Goal: Information Seeking & Learning: Learn about a topic

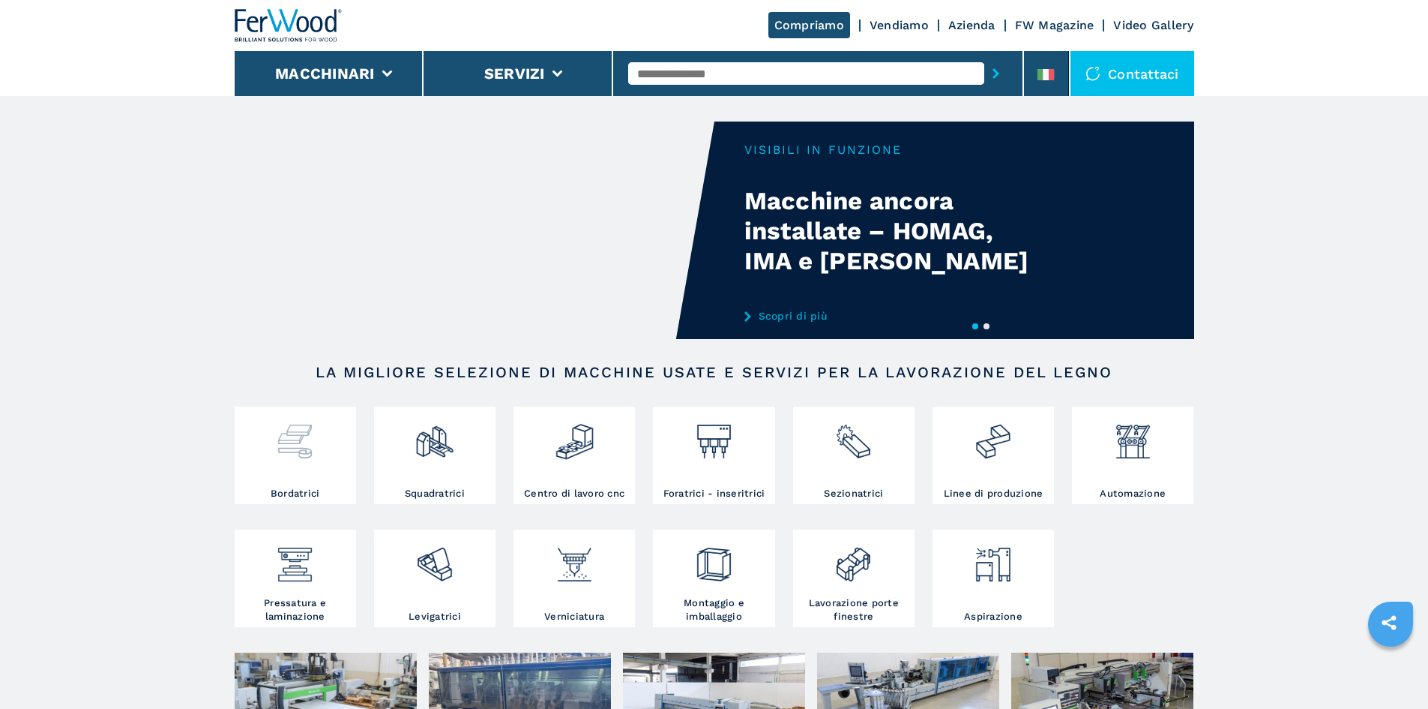
click at [305, 461] on img at bounding box center [295, 435] width 40 height 51
click at [298, 454] on img at bounding box center [295, 435] width 40 height 51
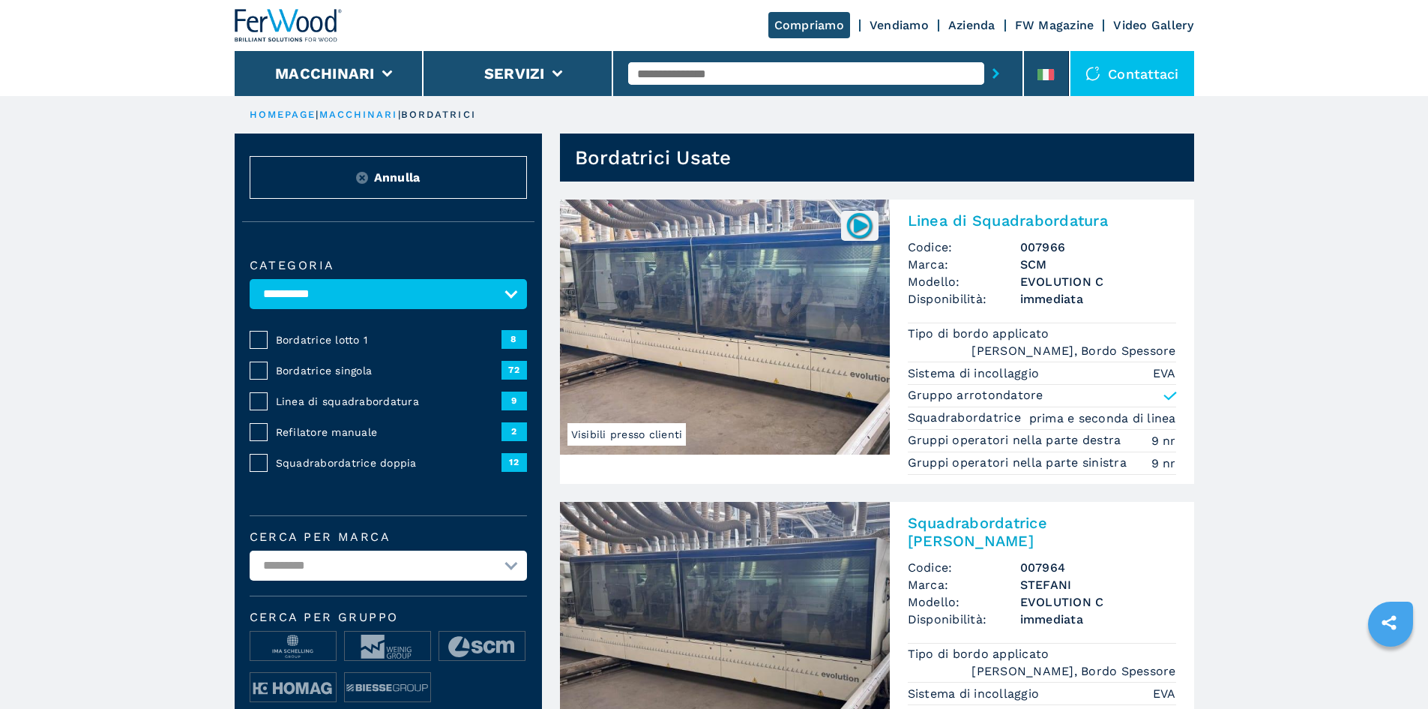
click at [697, 69] on input "text" at bounding box center [806, 73] width 356 height 22
click at [698, 103] on div "FRIULMAC" at bounding box center [806, 98] width 356 height 27
type input "********"
click at [985, 56] on button "submit-button" at bounding box center [996, 73] width 23 height 34
click at [746, 77] on input "********" at bounding box center [806, 73] width 356 height 22
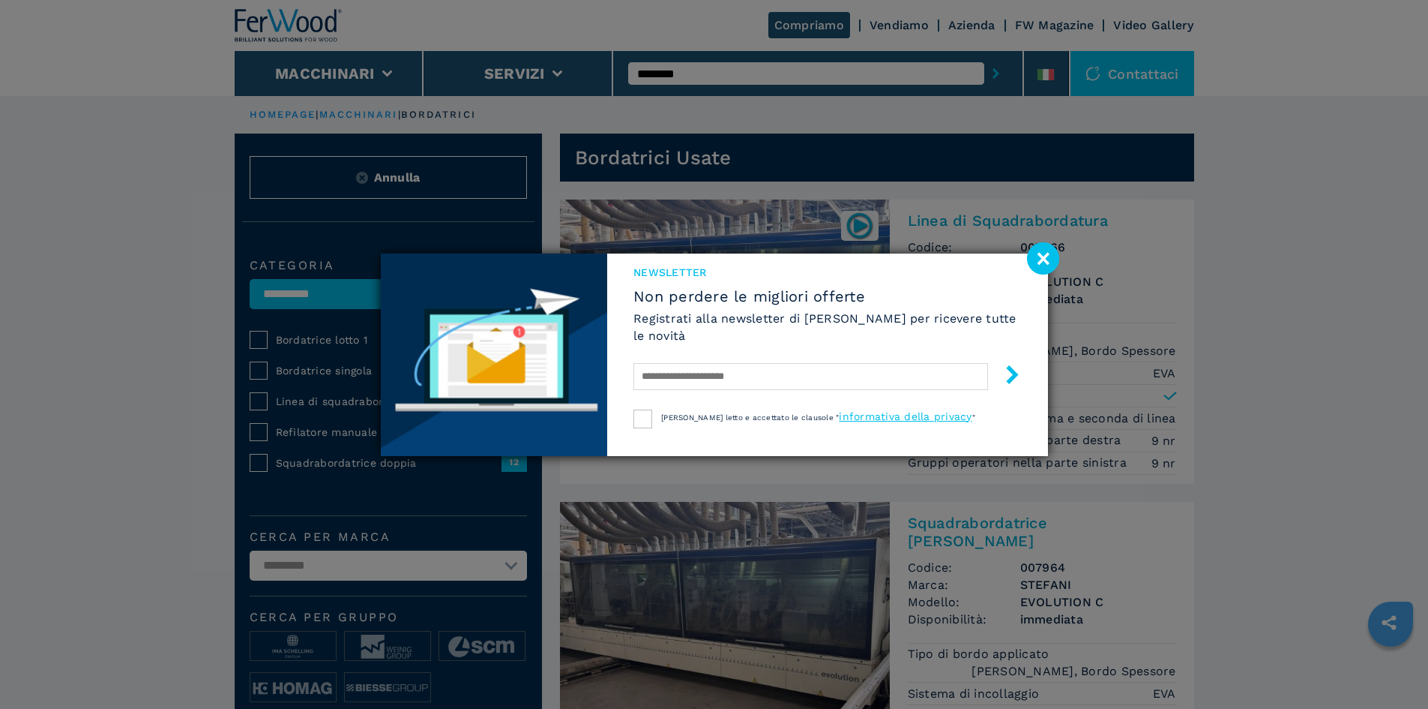
click at [1045, 255] on image at bounding box center [1043, 258] width 32 height 32
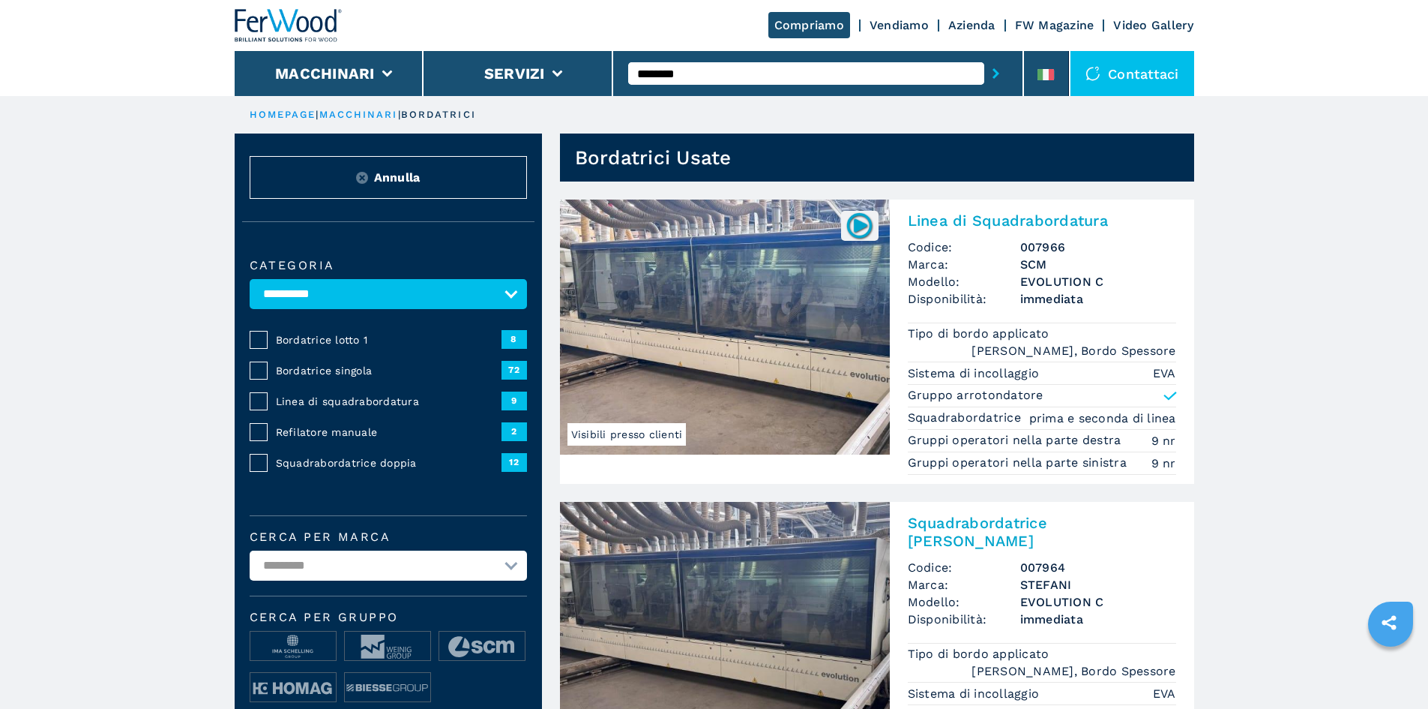
click at [996, 69] on button "submit-button" at bounding box center [996, 73] width 23 height 34
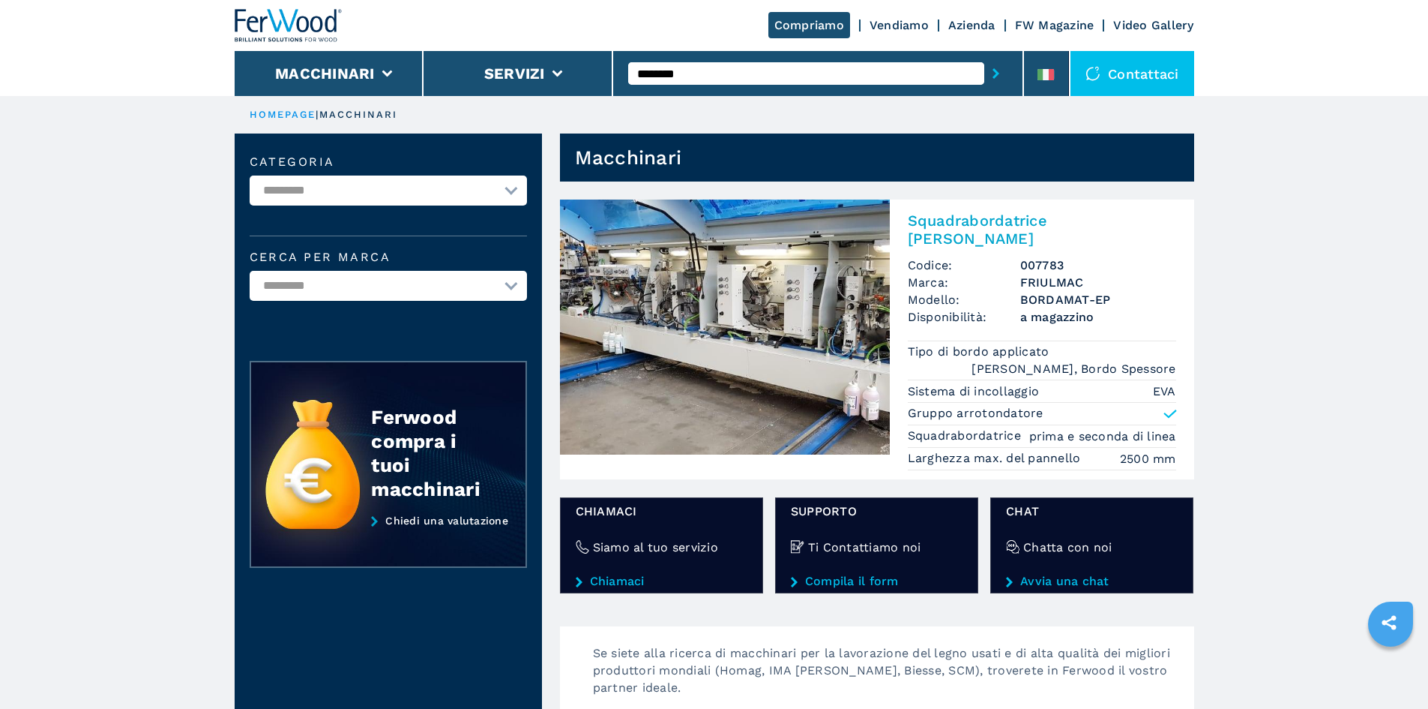
click at [730, 319] on img at bounding box center [725, 326] width 330 height 255
click at [836, 303] on img at bounding box center [725, 326] width 330 height 255
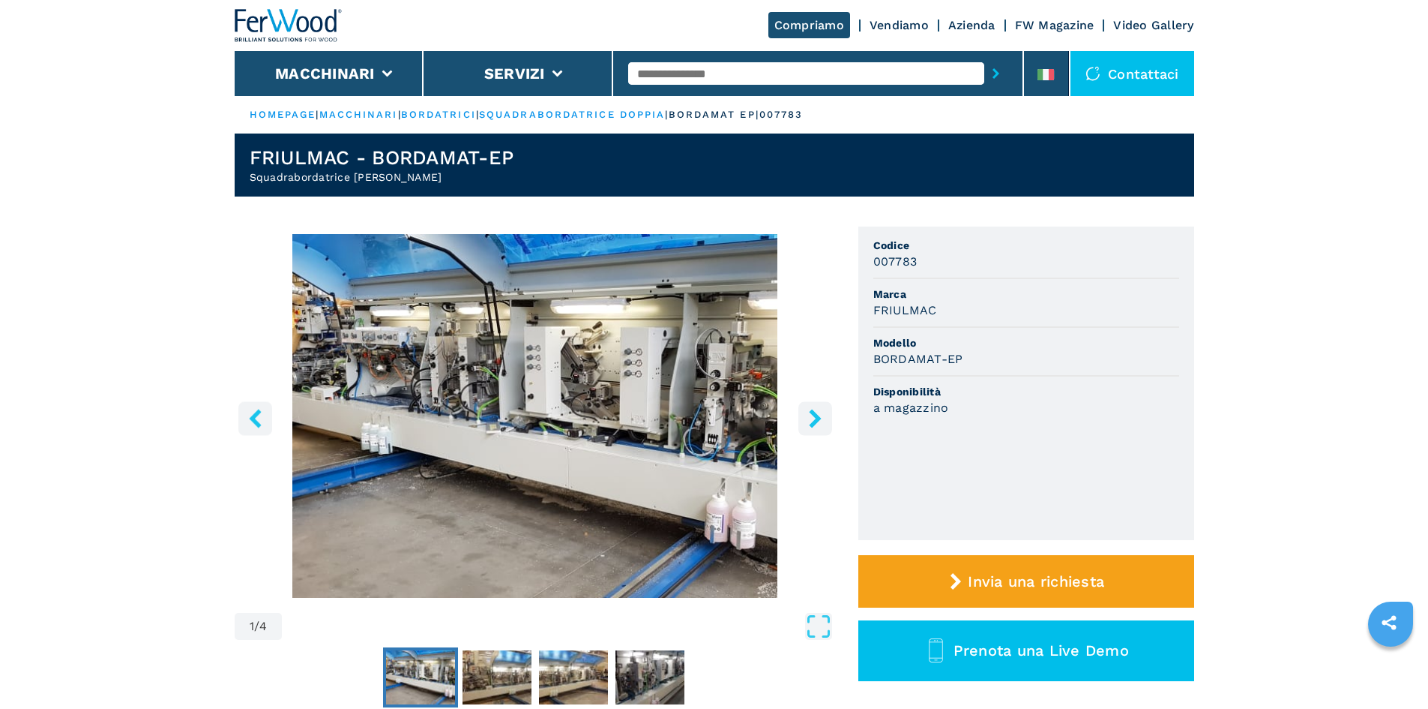
click at [818, 420] on icon "right-button" at bounding box center [815, 418] width 12 height 19
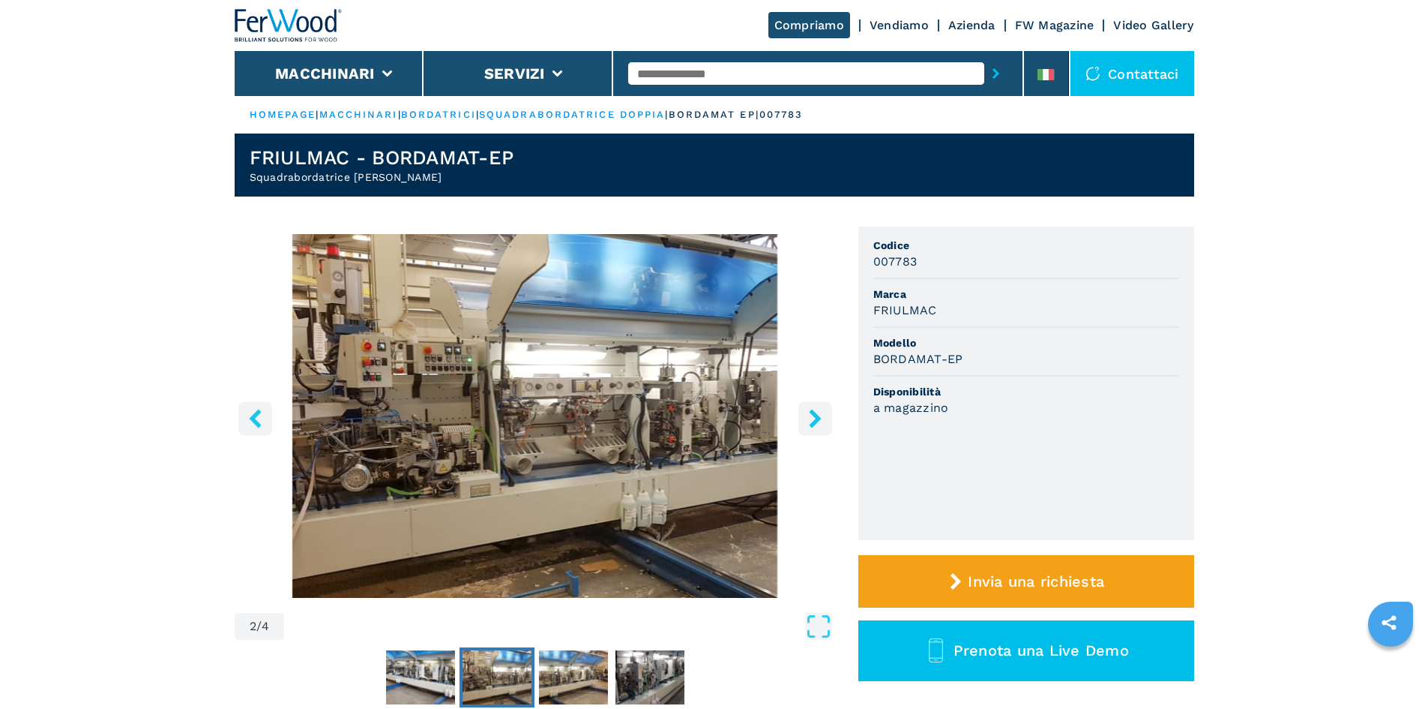
click at [818, 420] on icon "right-button" at bounding box center [815, 418] width 12 height 19
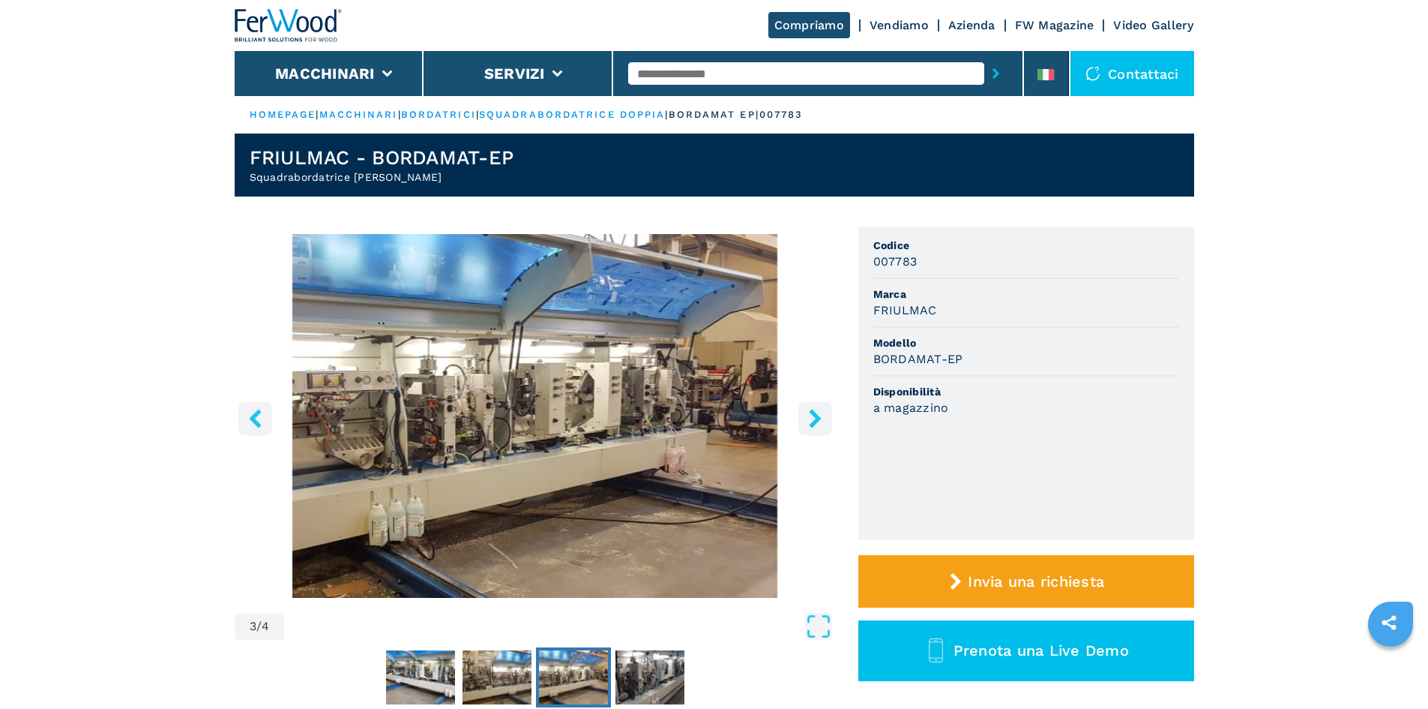
click at [818, 420] on icon "right-button" at bounding box center [815, 418] width 12 height 19
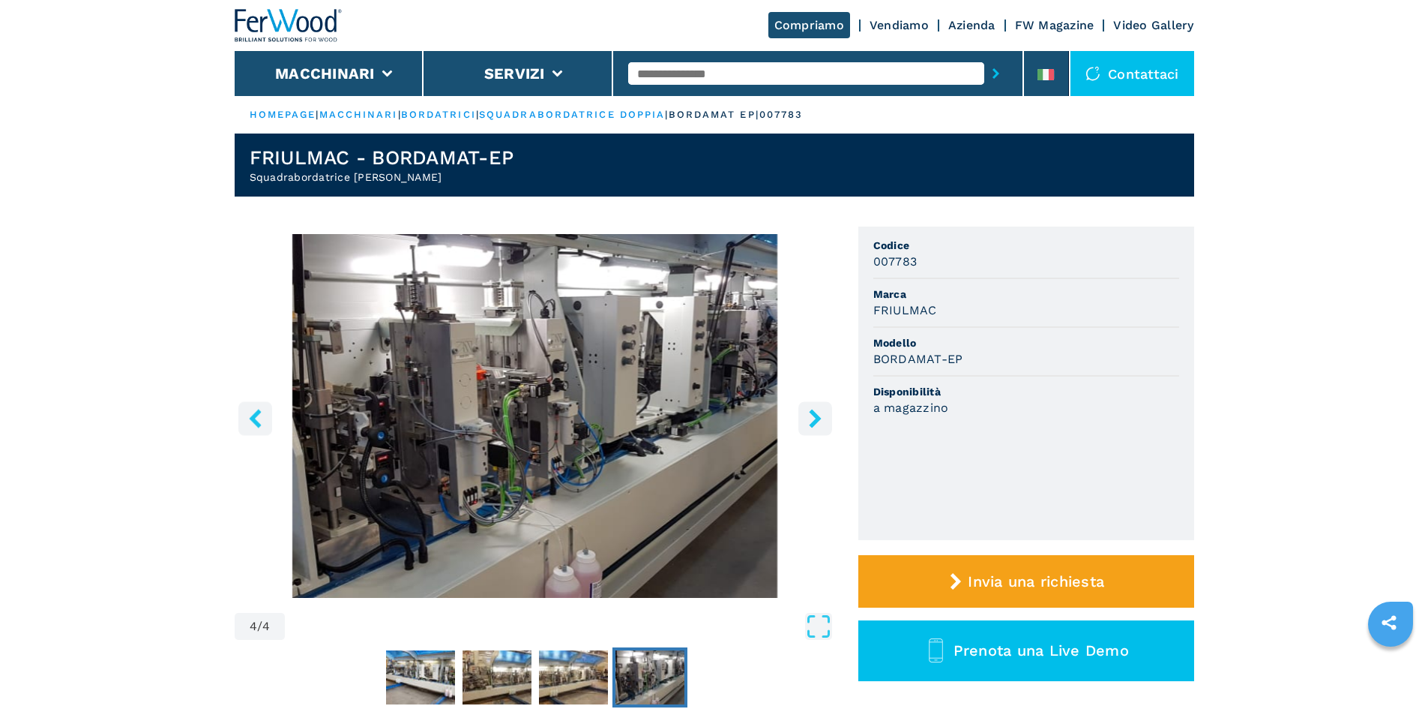
click at [818, 420] on icon "right-button" at bounding box center [815, 418] width 12 height 19
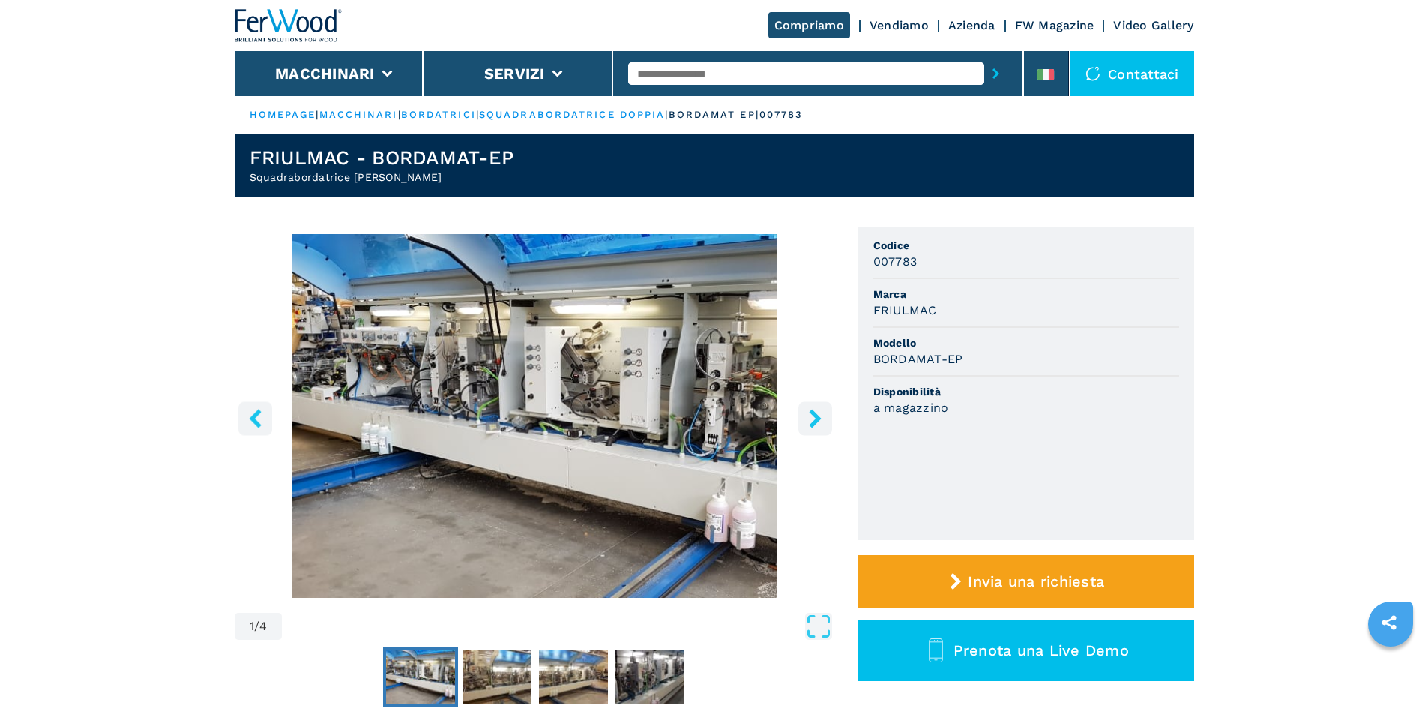
click at [818, 420] on icon "right-button" at bounding box center [815, 418] width 12 height 19
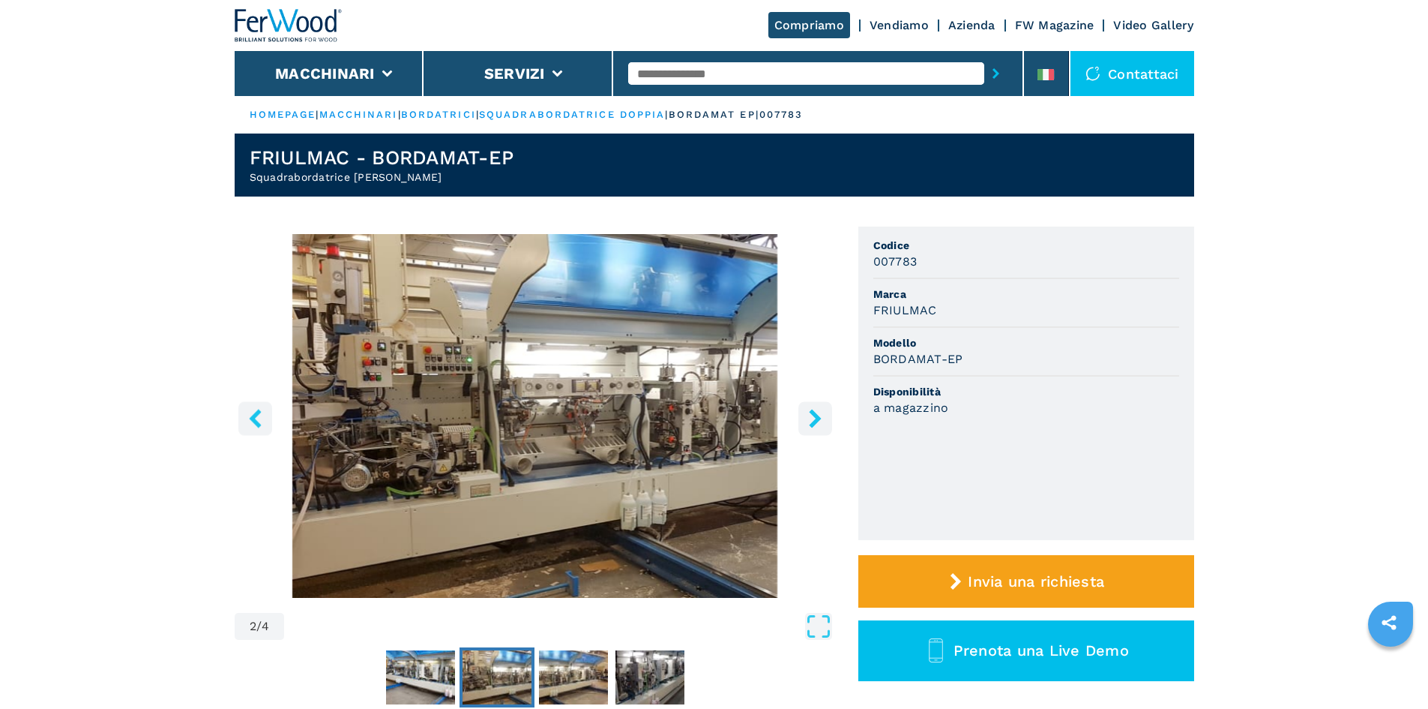
click at [818, 420] on icon "right-button" at bounding box center [815, 418] width 12 height 19
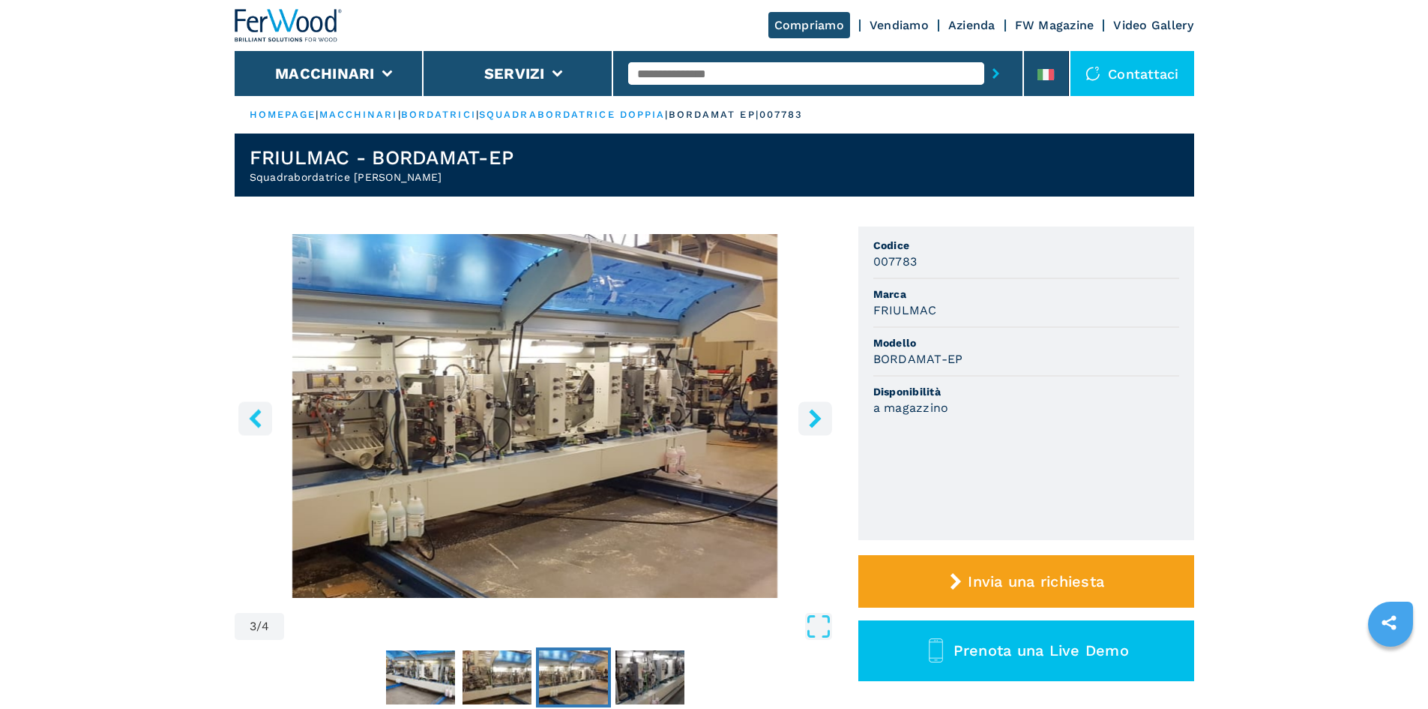
click at [818, 420] on icon "right-button" at bounding box center [815, 418] width 12 height 19
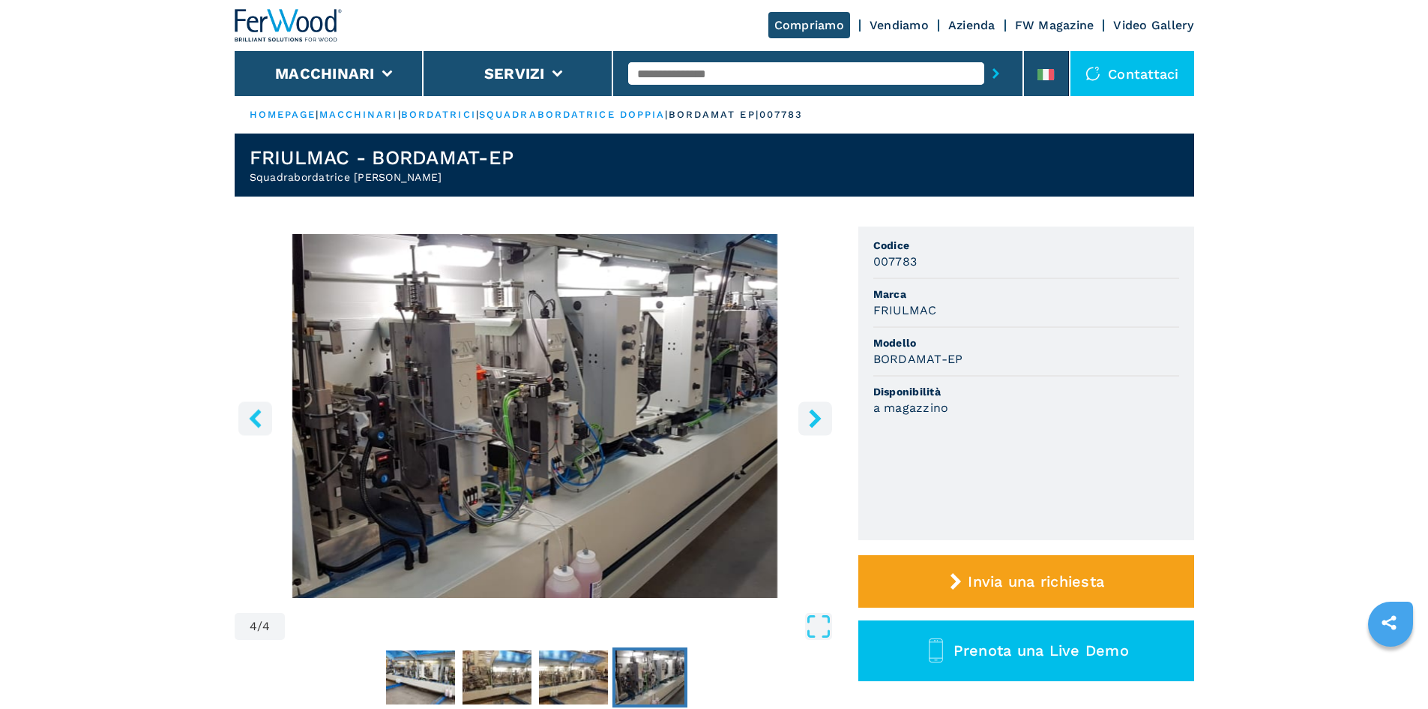
click at [818, 420] on icon "right-button" at bounding box center [815, 418] width 12 height 19
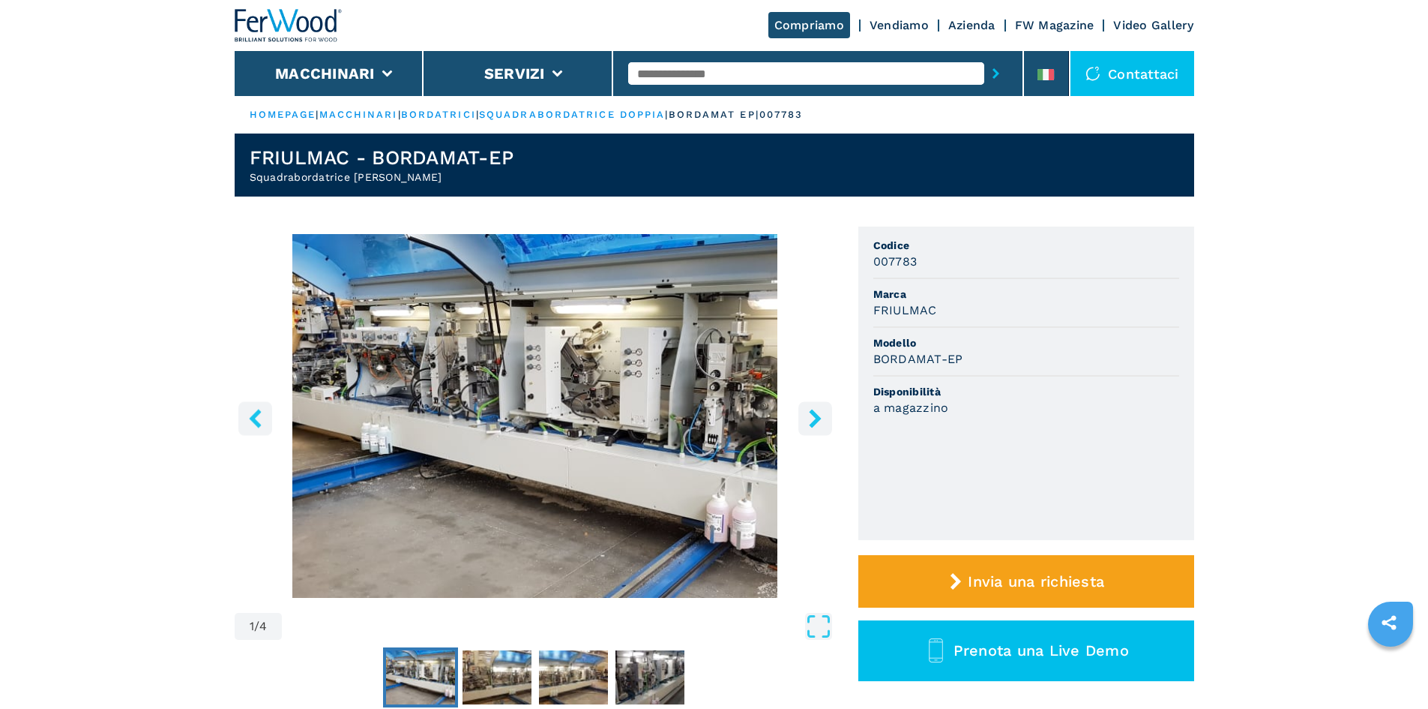
click at [818, 420] on icon "right-button" at bounding box center [815, 418] width 12 height 19
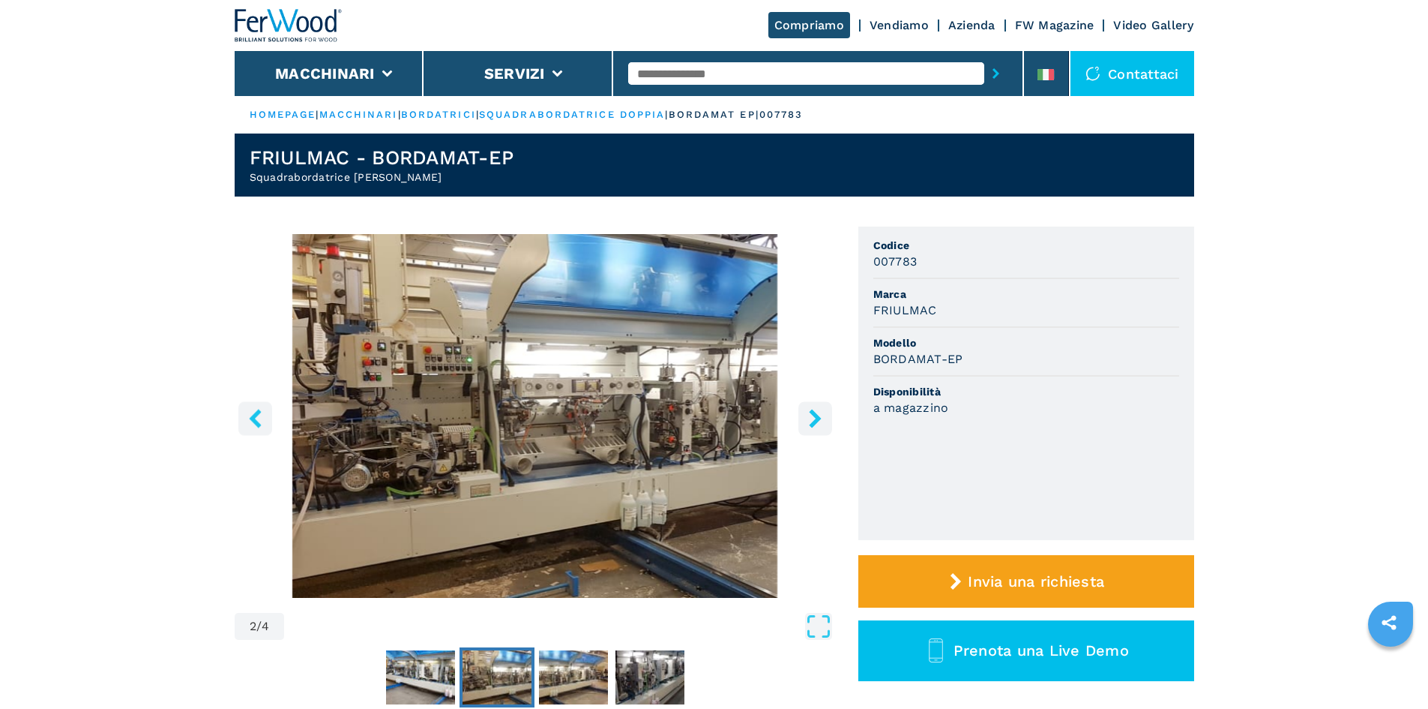
click at [818, 420] on icon "right-button" at bounding box center [815, 418] width 12 height 19
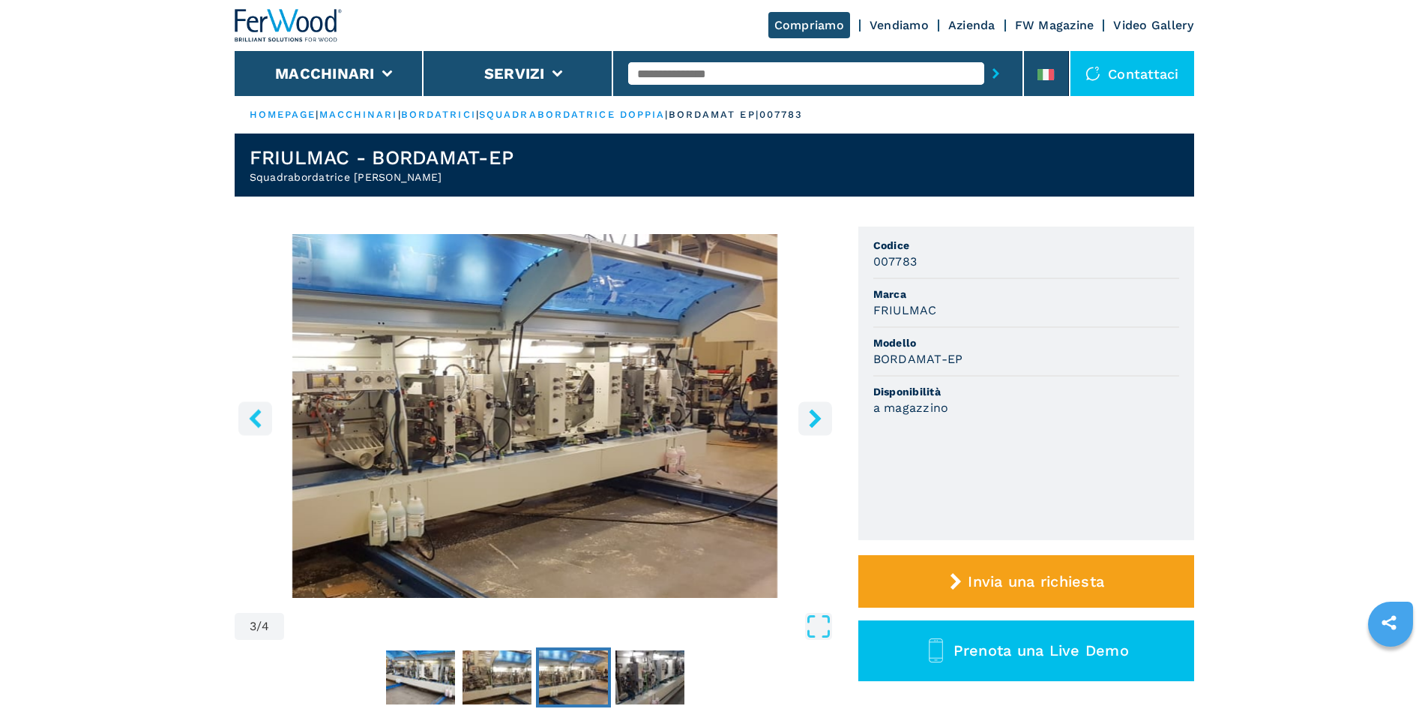
click at [818, 420] on icon "right-button" at bounding box center [815, 418] width 12 height 19
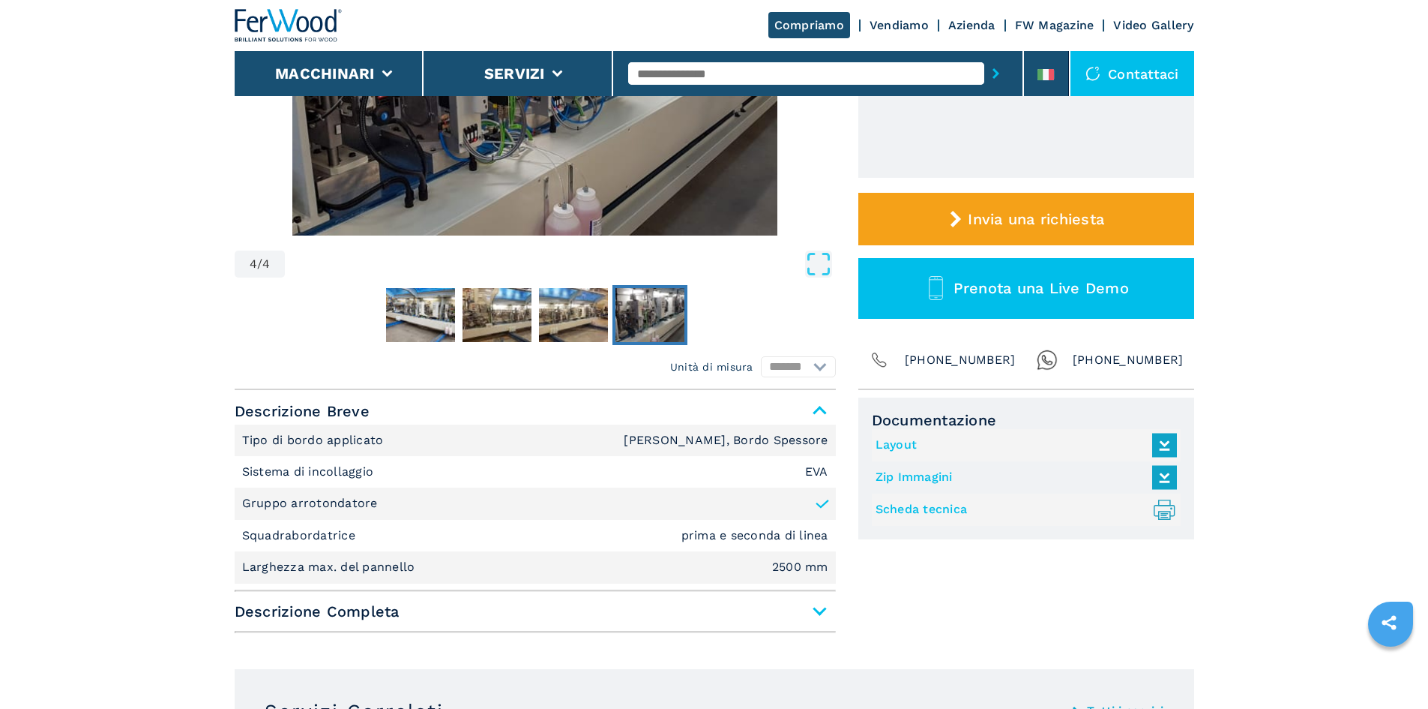
scroll to position [375, 0]
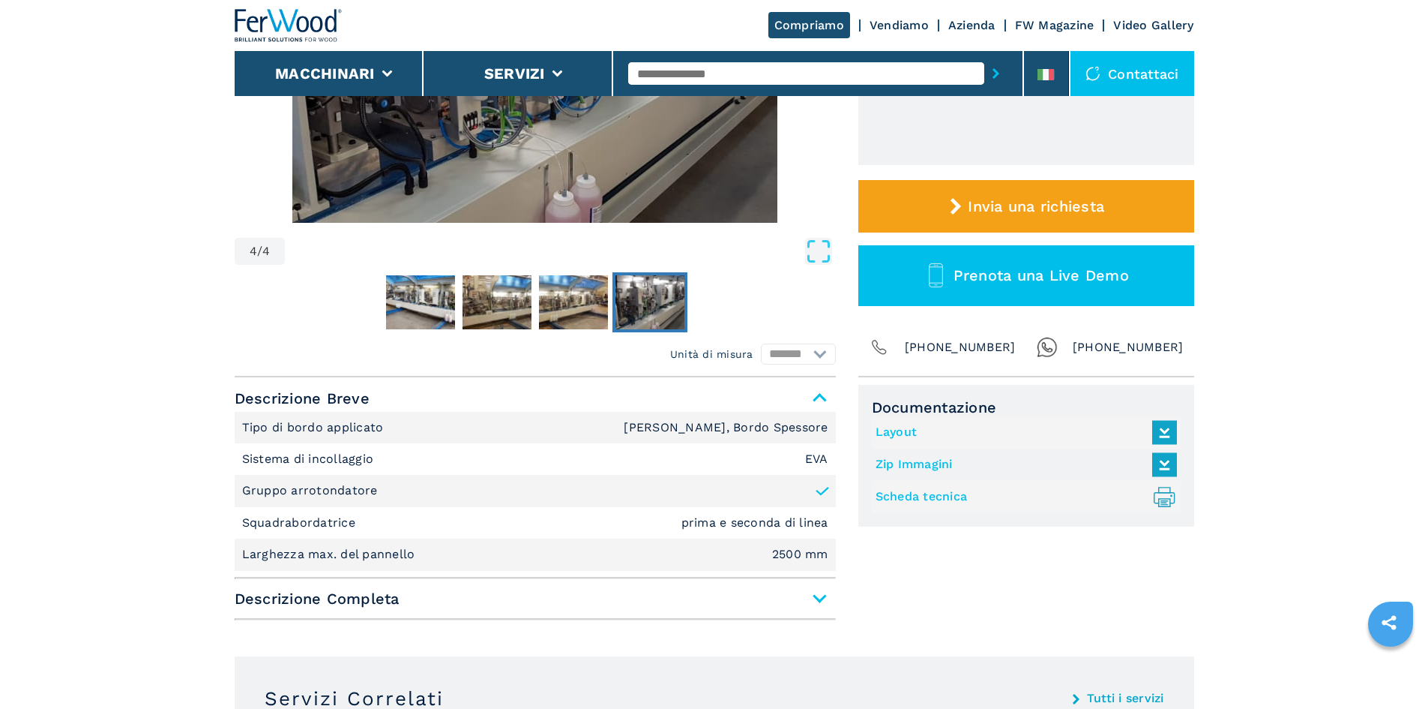
drag, startPoint x: 811, startPoint y: 598, endPoint x: 821, endPoint y: 598, distance: 10.5
click at [814, 598] on span "Descrizione Completa" at bounding box center [535, 598] width 601 height 27
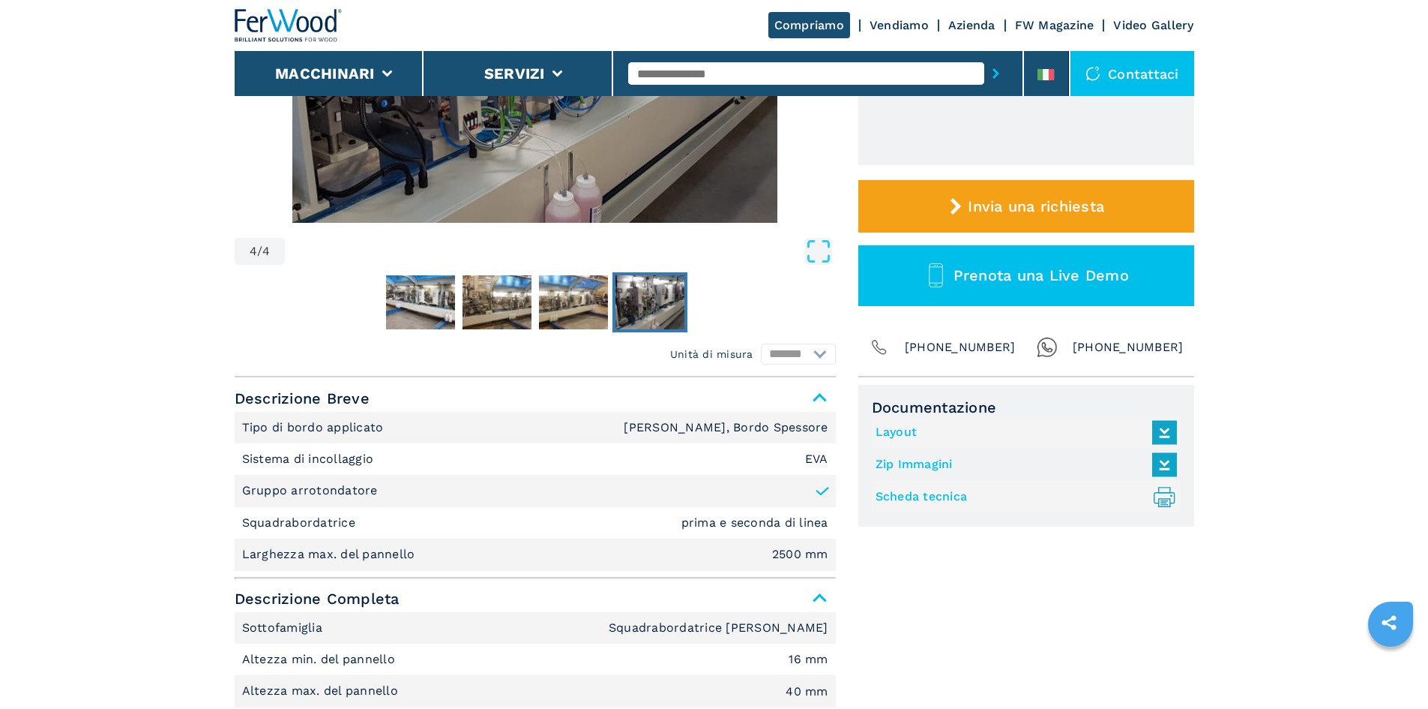
click at [823, 598] on span "Descrizione Completa" at bounding box center [535, 598] width 601 height 27
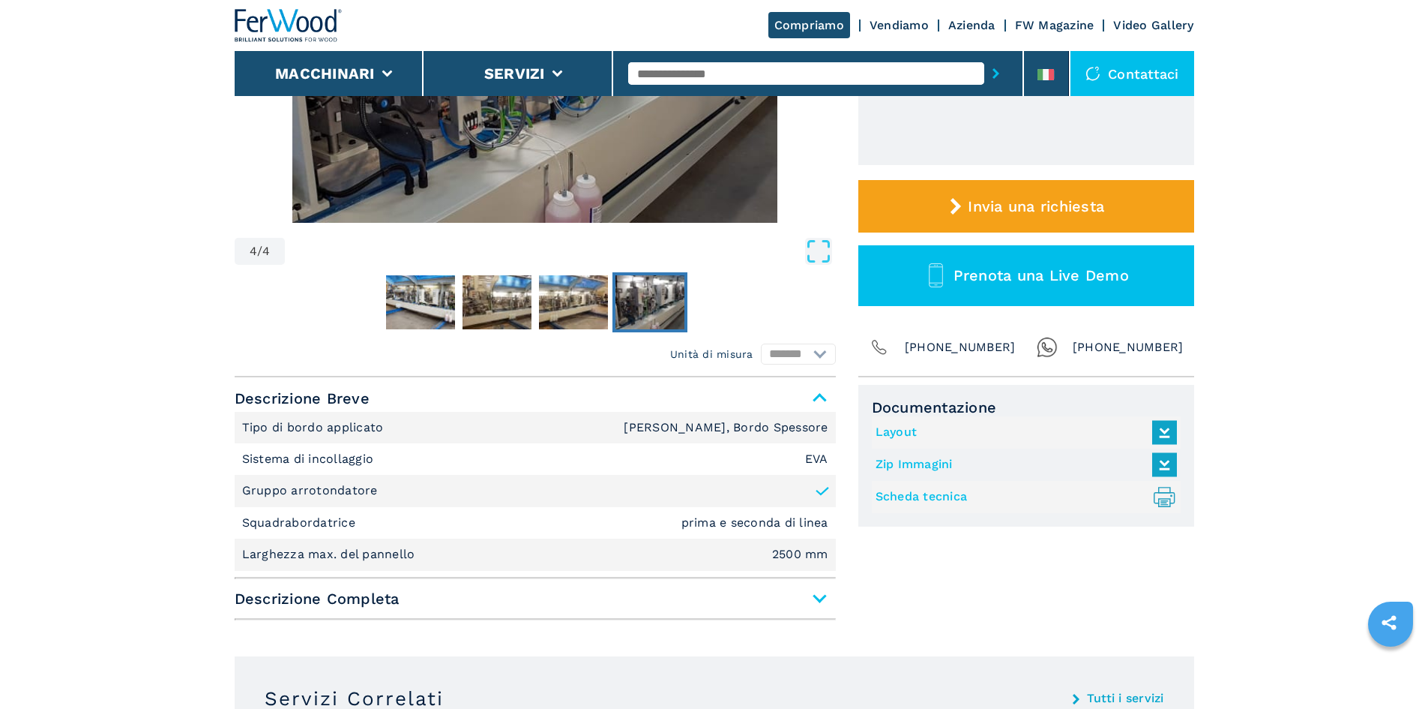
click at [813, 600] on span "Descrizione Completa" at bounding box center [535, 598] width 601 height 27
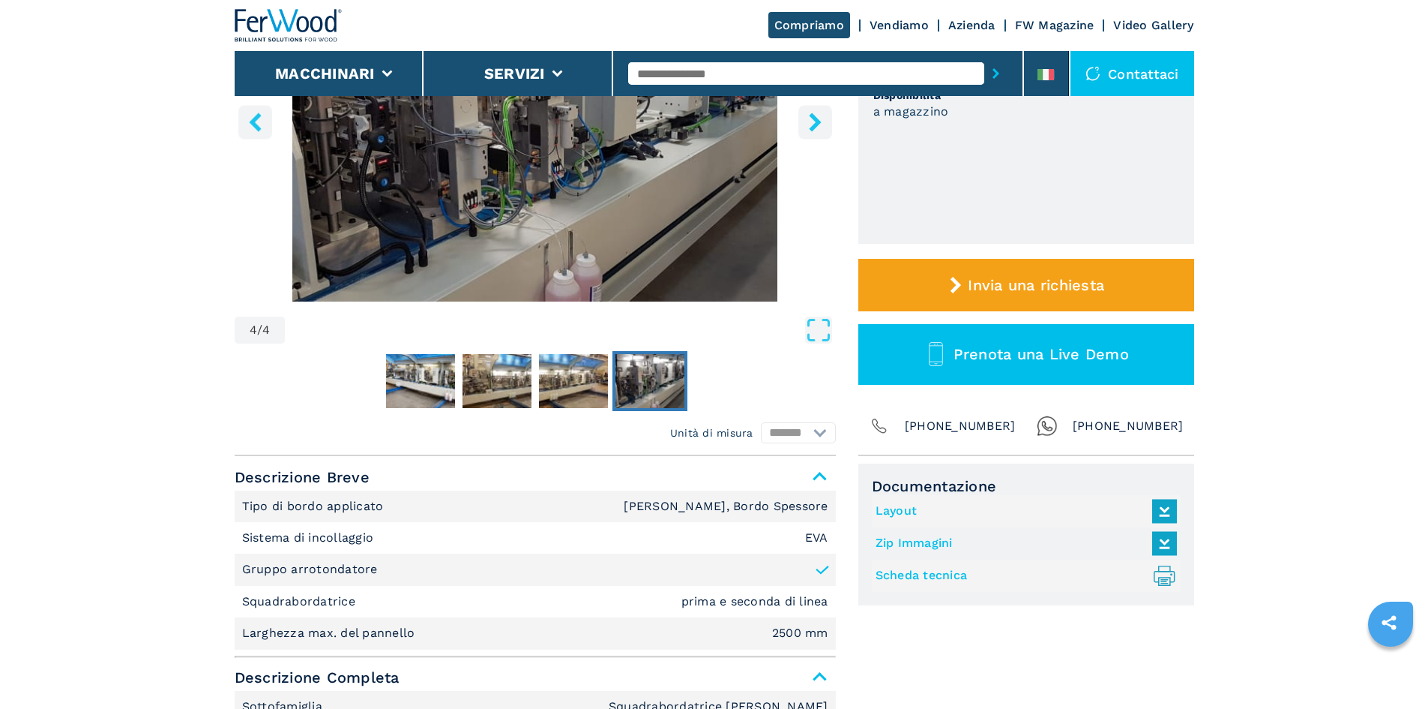
scroll to position [75, 0]
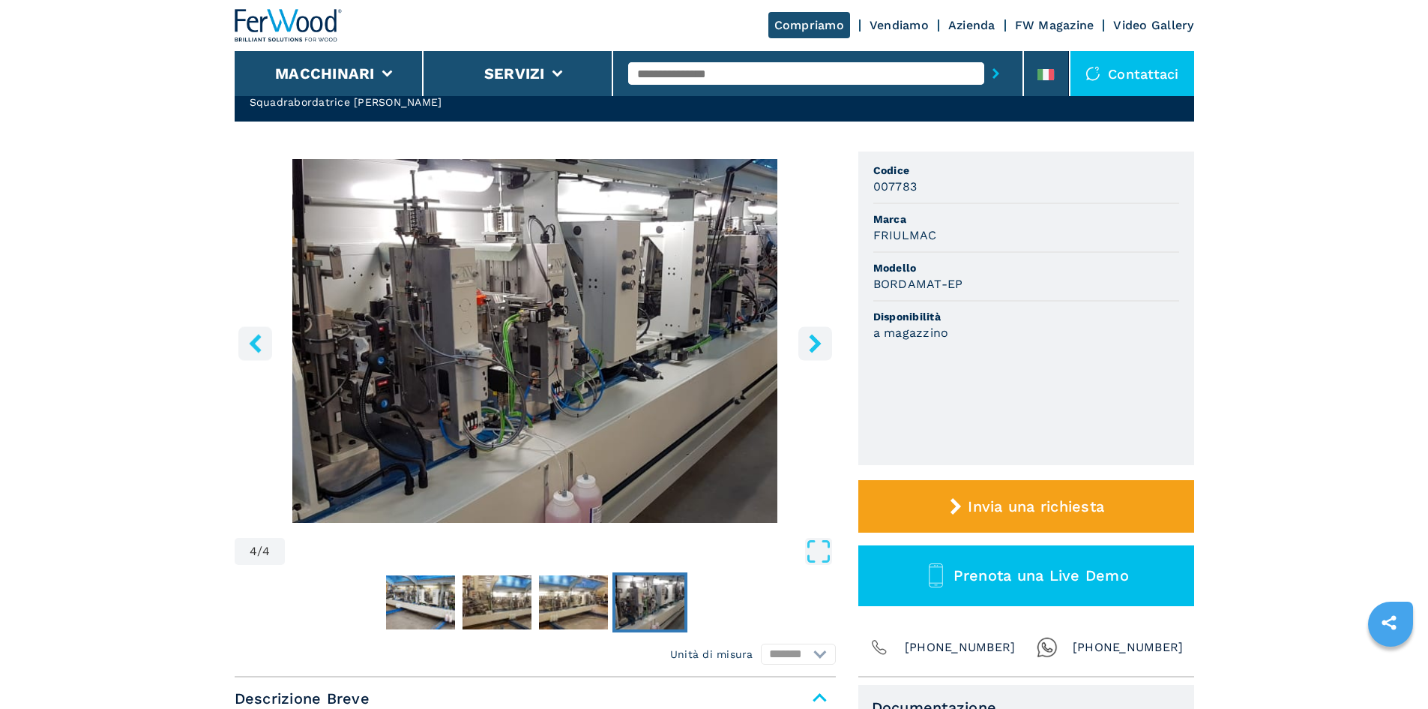
click at [829, 344] on button "right-button" at bounding box center [816, 343] width 34 height 34
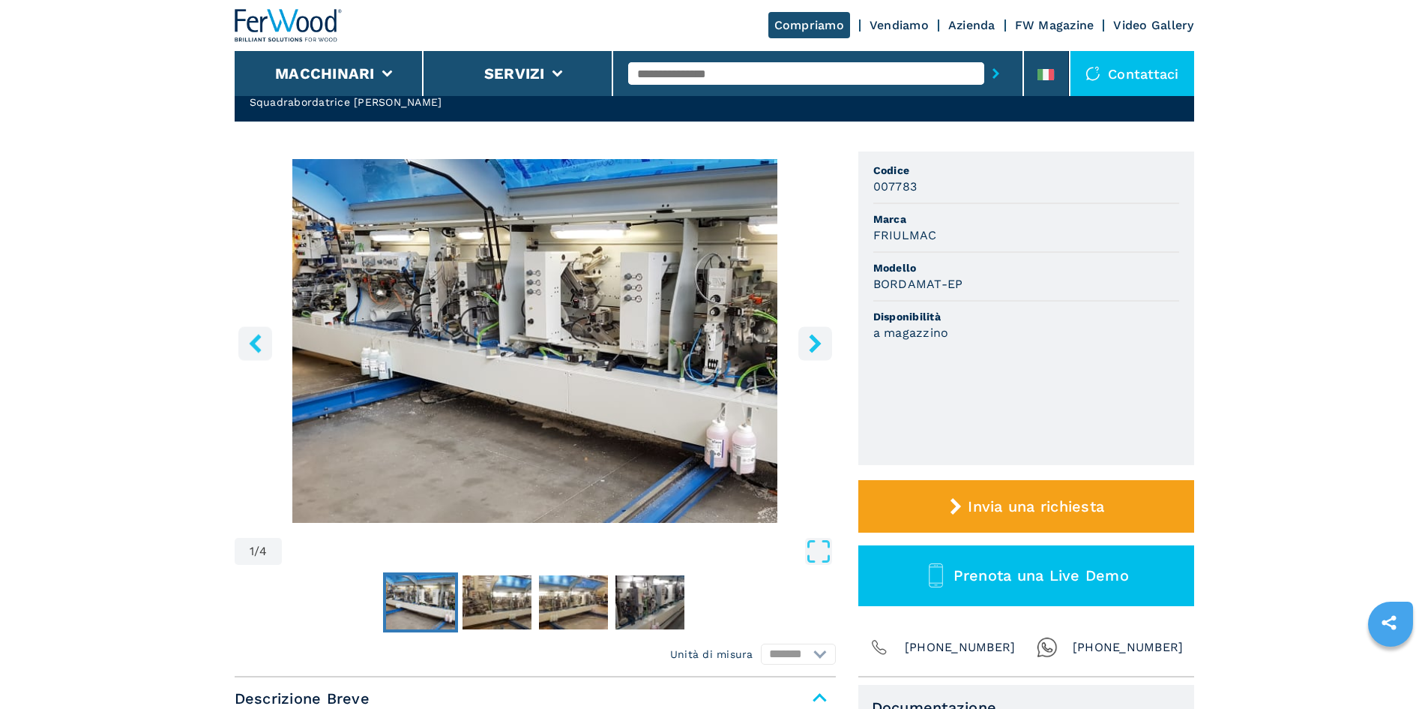
click at [817, 345] on icon "right-button" at bounding box center [815, 343] width 12 height 19
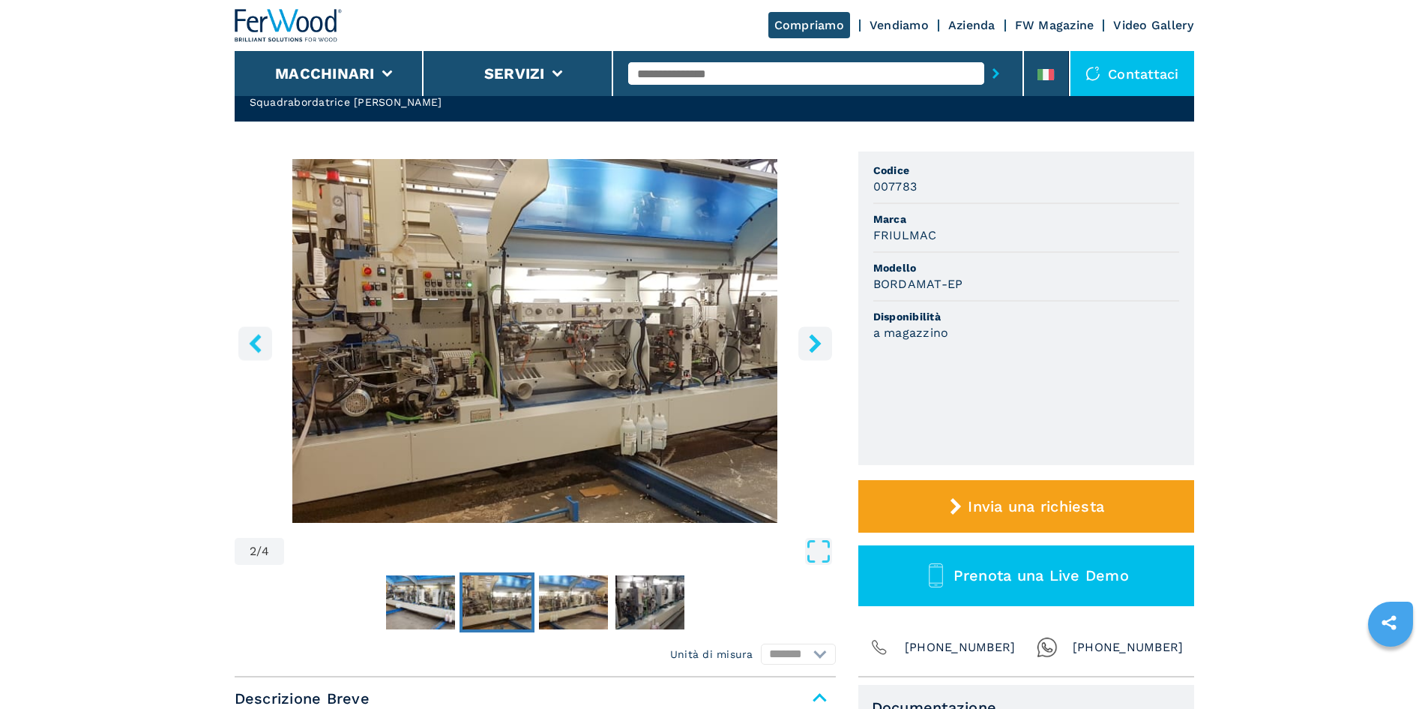
click at [818, 349] on icon "right-button" at bounding box center [815, 343] width 19 height 19
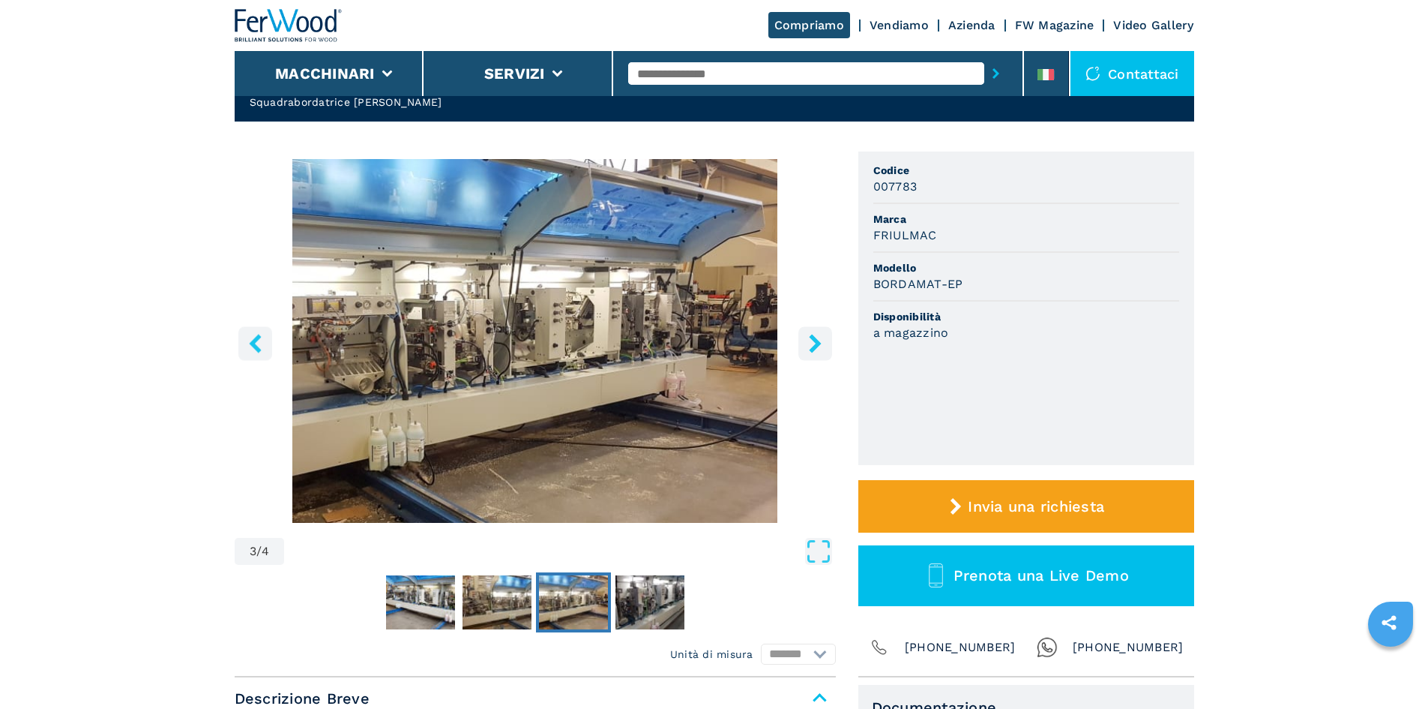
click at [818, 349] on icon "right-button" at bounding box center [815, 343] width 19 height 19
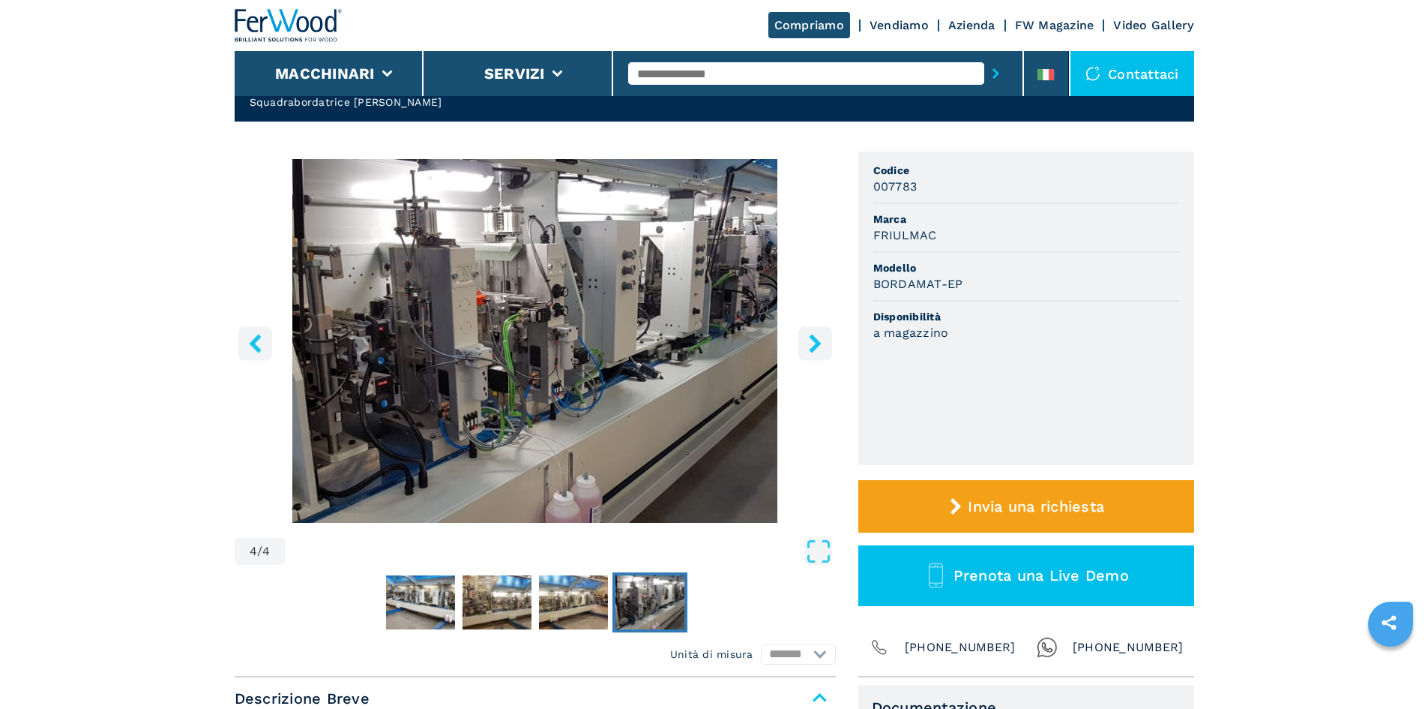
click at [818, 349] on icon "right-button" at bounding box center [815, 343] width 19 height 19
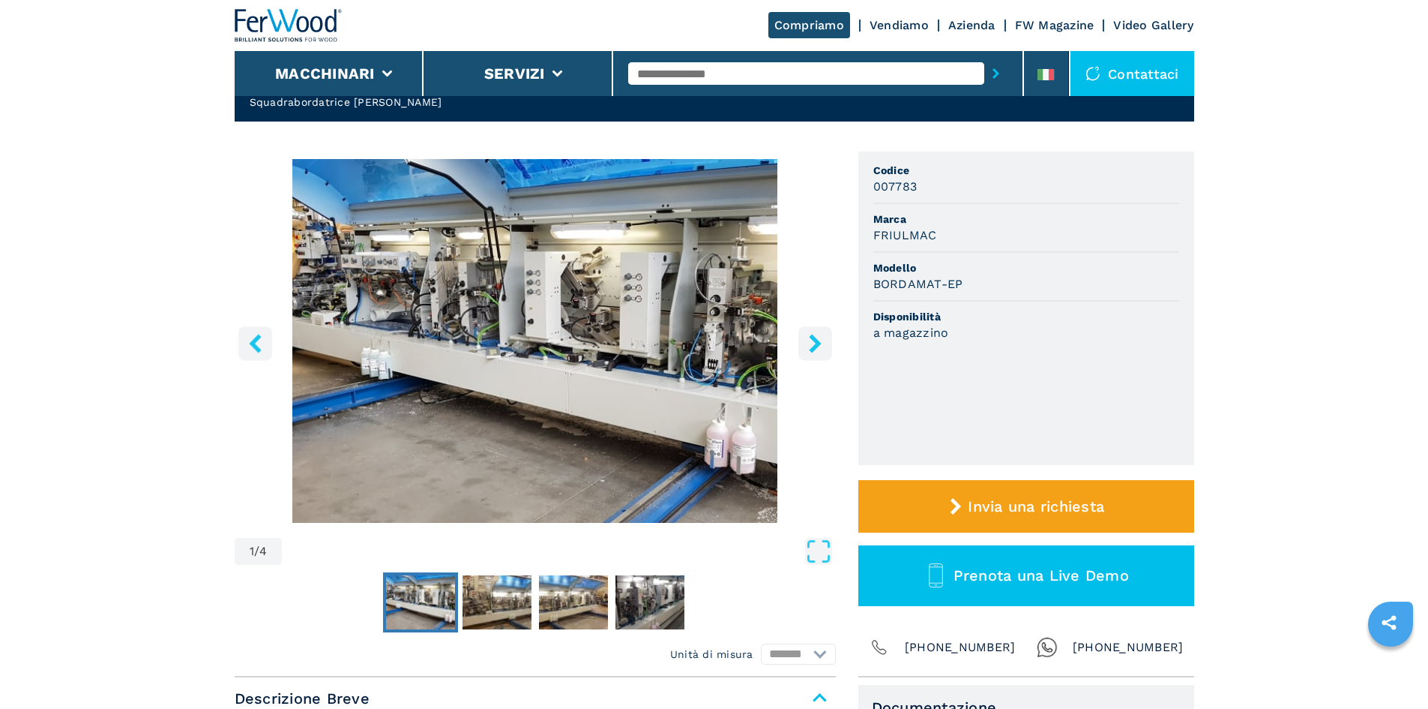
click at [818, 349] on icon "right-button" at bounding box center [815, 343] width 19 height 19
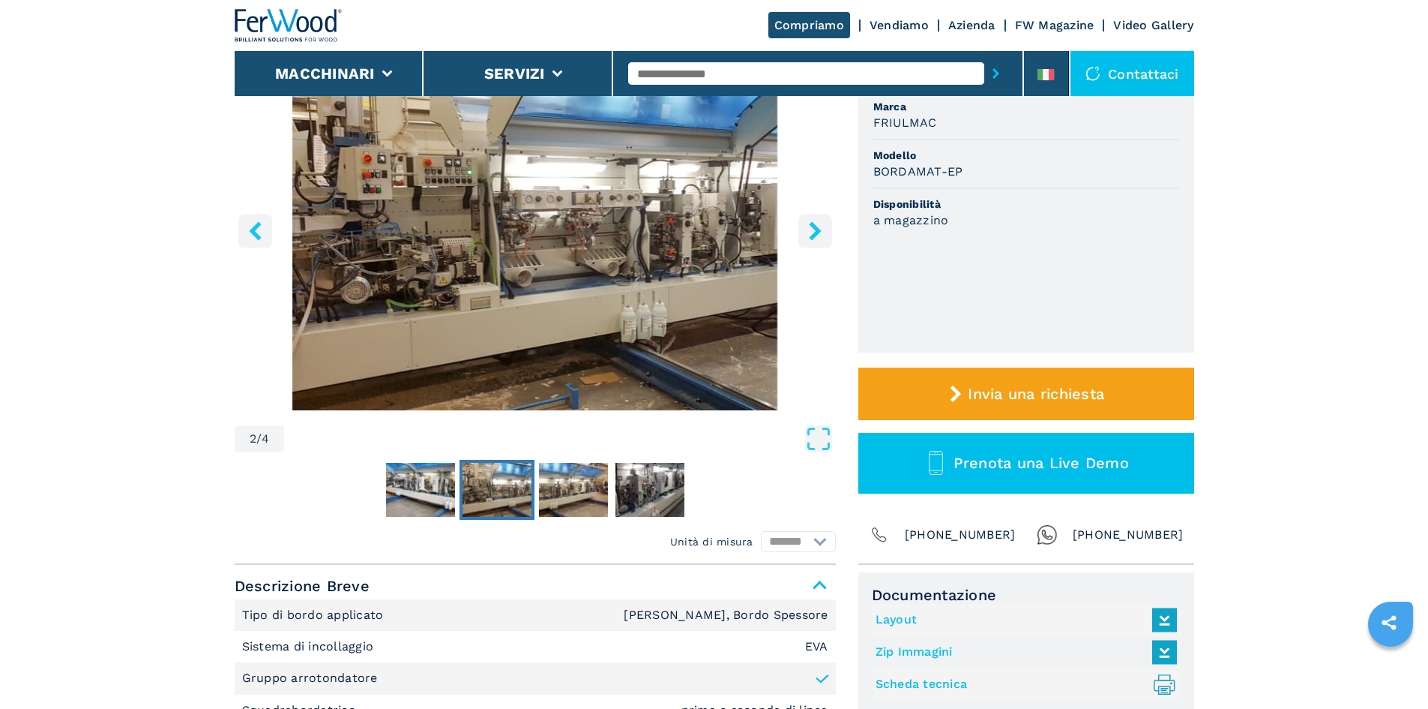
scroll to position [225, 0]
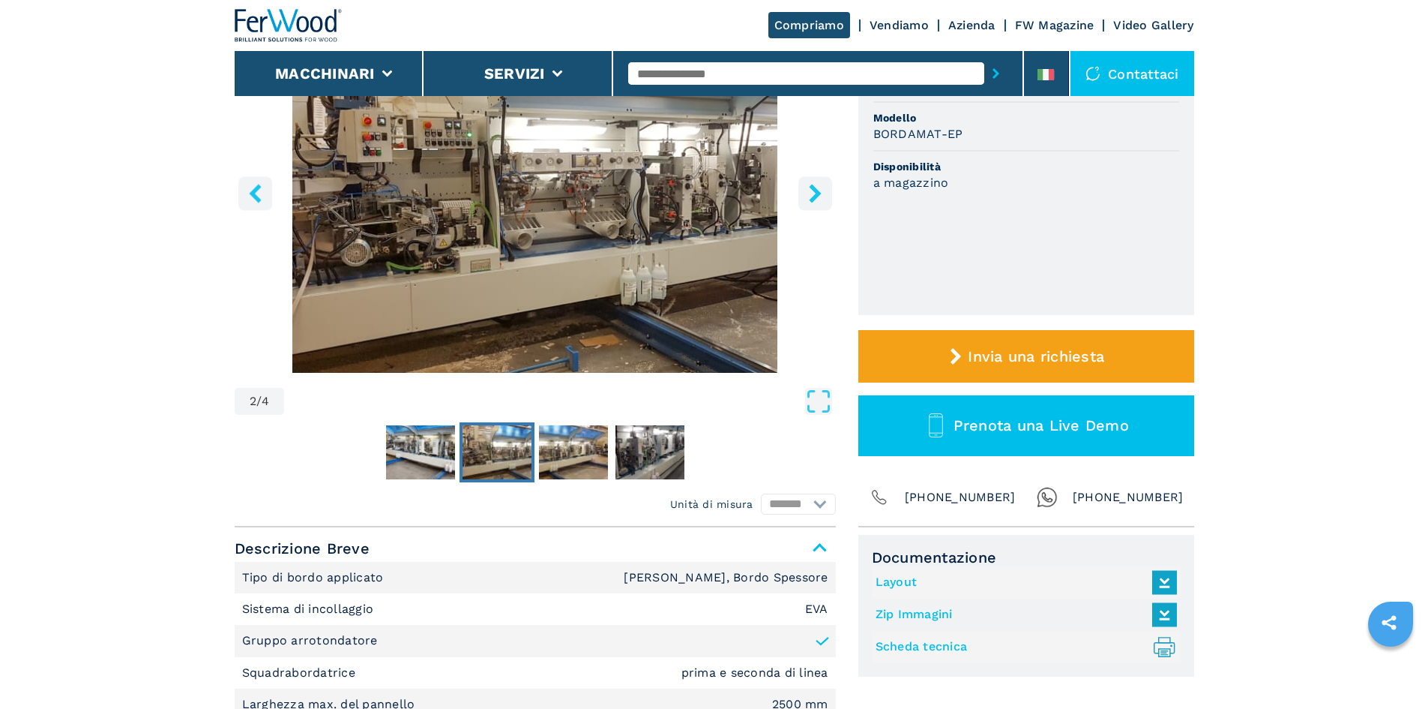
click at [901, 572] on link "Layout" at bounding box center [1023, 582] width 294 height 25
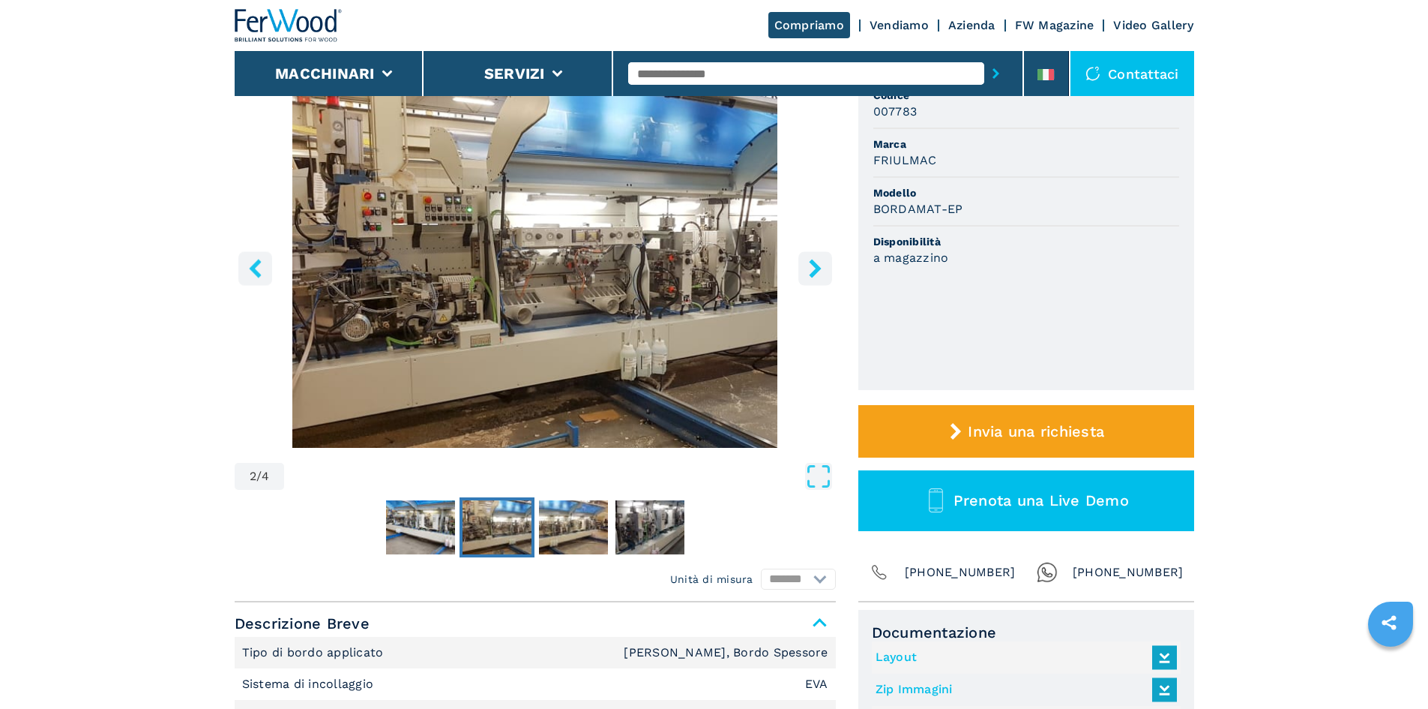
scroll to position [0, 0]
